Goal: Task Accomplishment & Management: Manage account settings

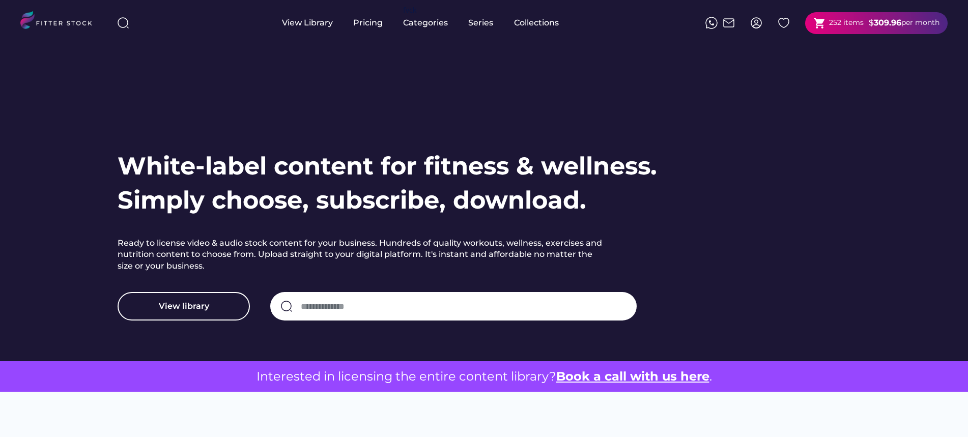
click at [858, 23] on div "252 items" at bounding box center [846, 23] width 35 height 10
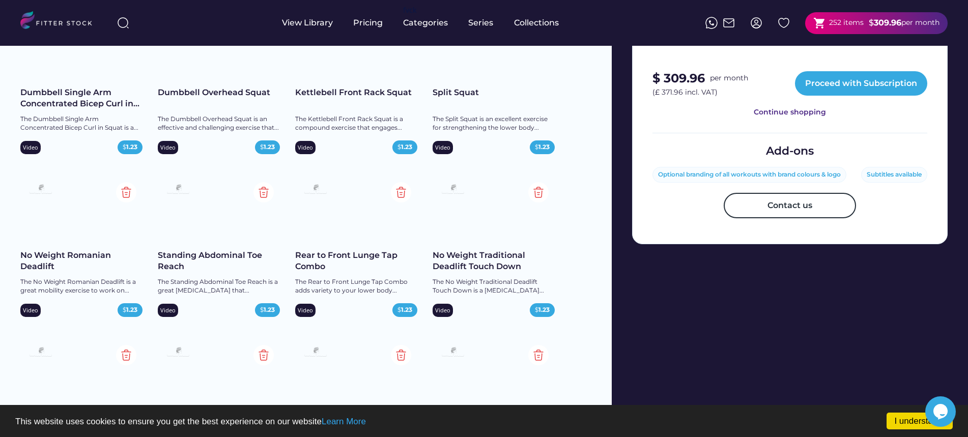
click at [752, 23] on img at bounding box center [756, 23] width 12 height 12
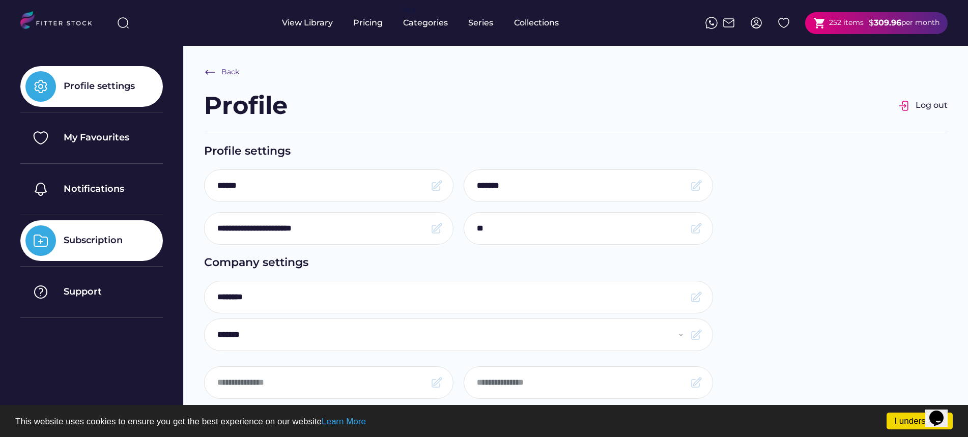
click at [110, 228] on div "Subscription" at bounding box center [91, 240] width 143 height 41
